Goal: Task Accomplishment & Management: Manage account settings

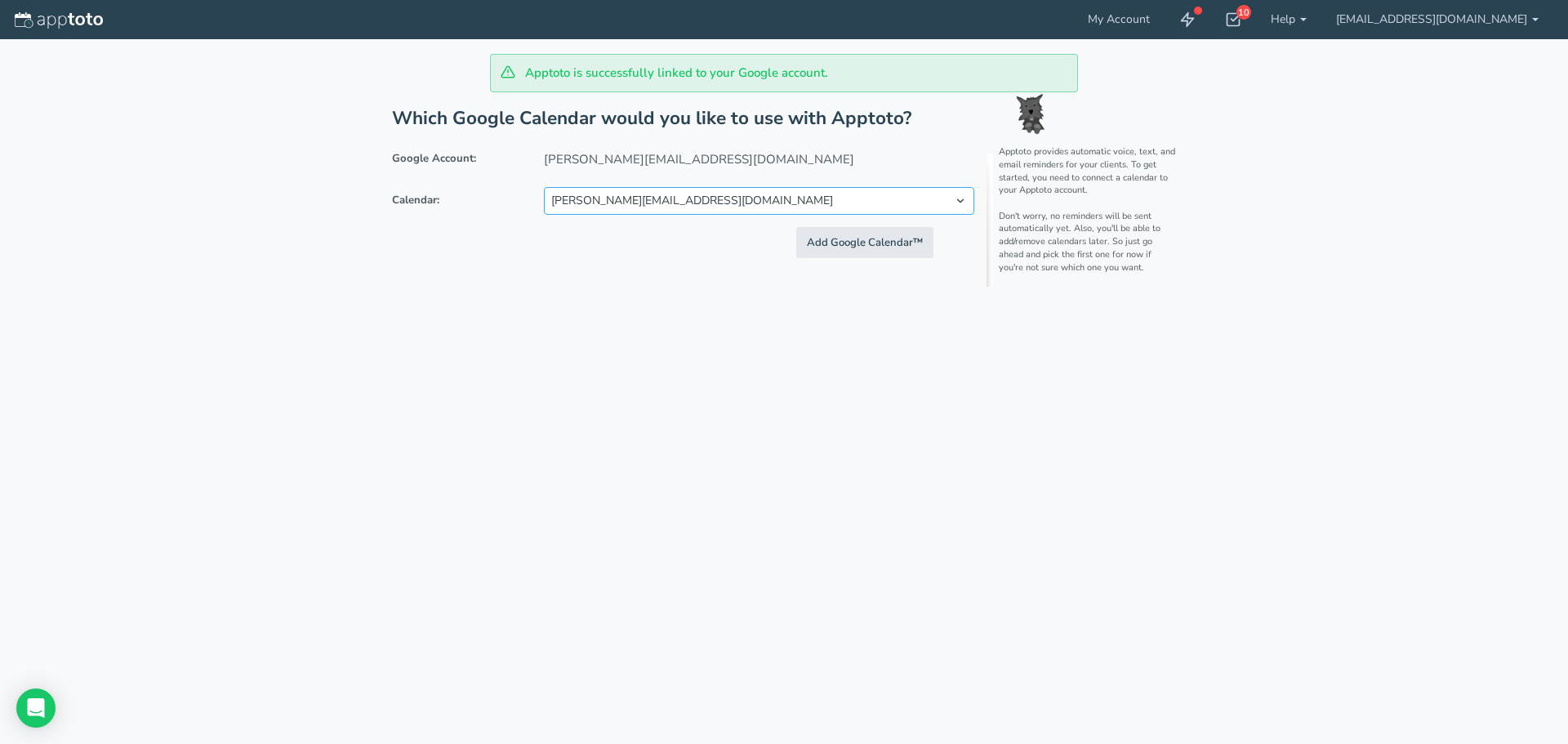
click at [678, 199] on select "fiore@fbuccilawoffices.com PracticePanther fiore@fbuccilawoffices.com alissa@la…" at bounding box center [759, 201] width 431 height 28
click at [690, 201] on select "fiore@fbuccilawoffices.com PracticePanther fiore@fbuccilawoffices.com alissa@la…" at bounding box center [759, 201] width 431 height 28
click at [835, 348] on div "Apptoto is successfully linked to your Google account. Which Google Calendar wo…" at bounding box center [784, 372] width 1528 height 744
click at [68, 16] on img at bounding box center [59, 20] width 88 height 16
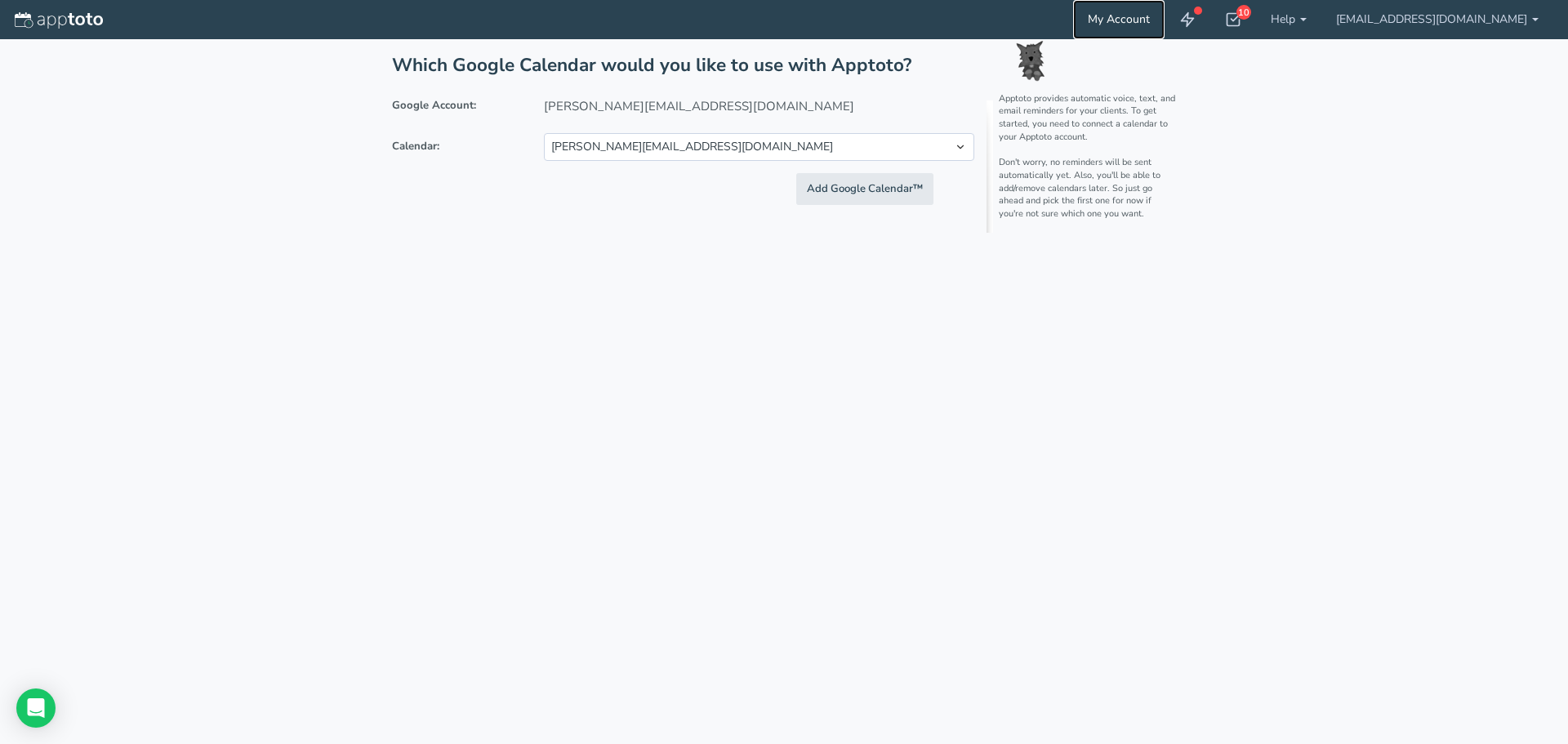
click at [1164, 20] on link "My Account" at bounding box center [1118, 19] width 91 height 39
